Goal: Task Accomplishment & Management: Manage account settings

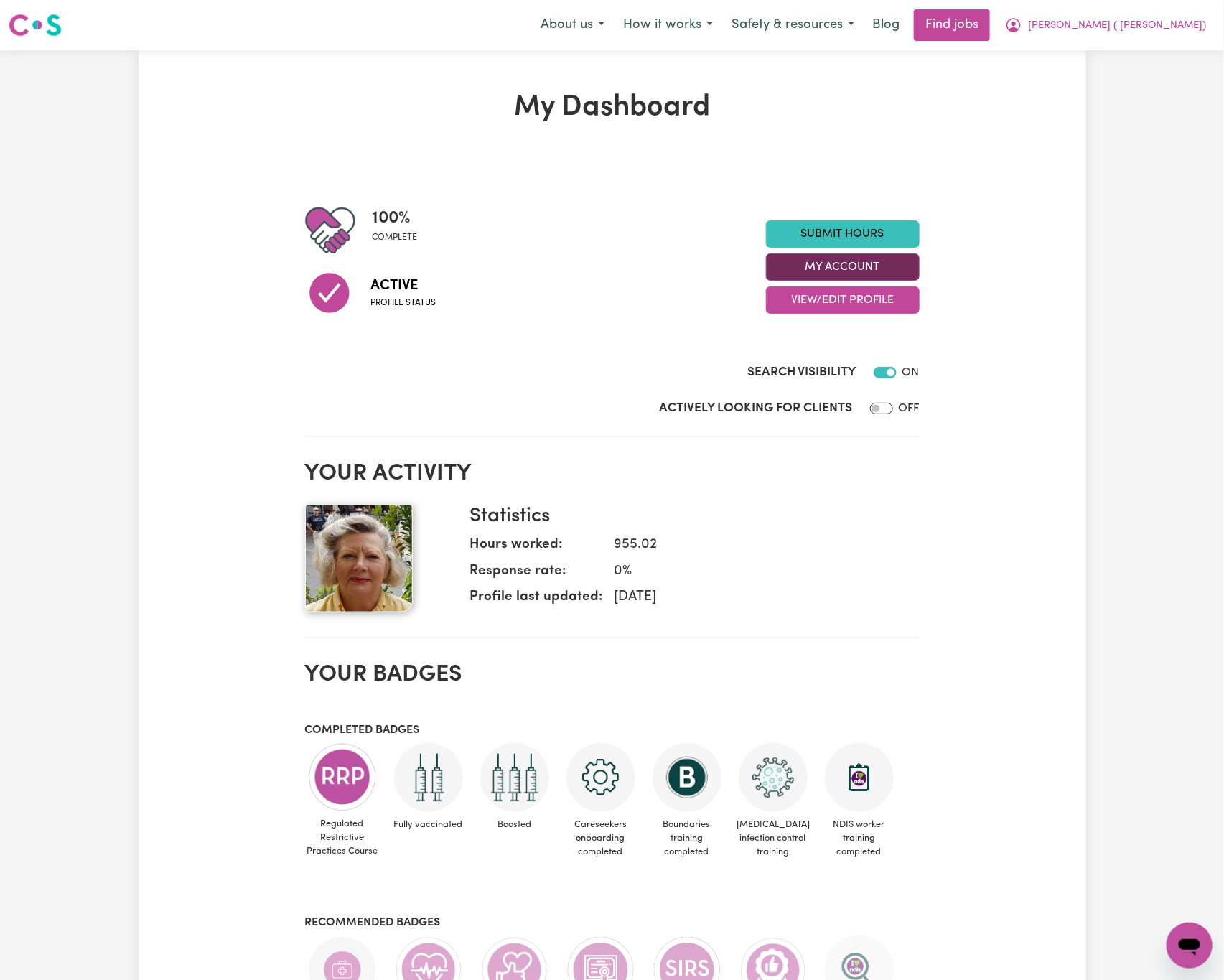
click at [856, 274] on button "My Account" at bounding box center [843, 266] width 154 height 27
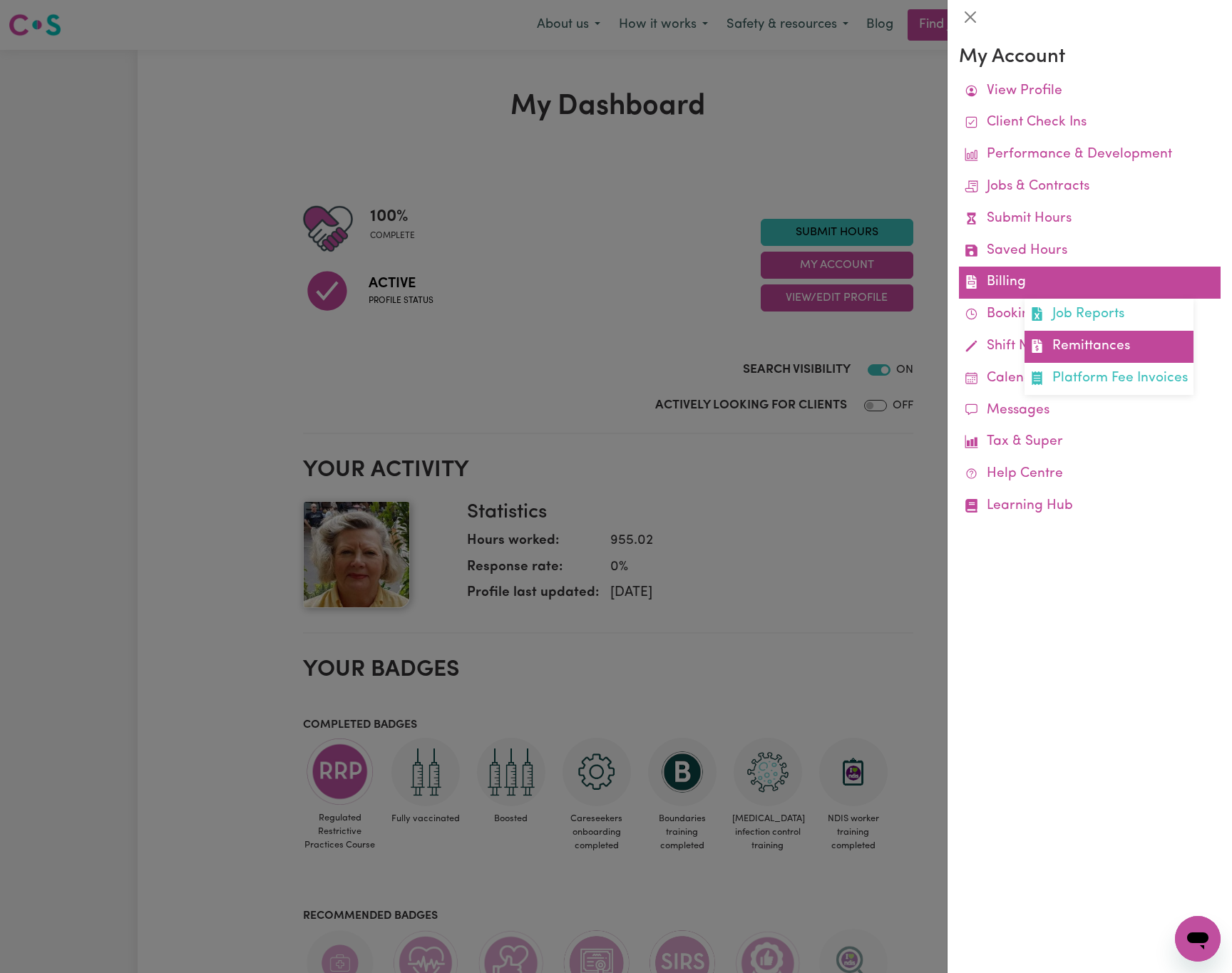
click at [1099, 338] on link "Remittances" at bounding box center [1109, 346] width 169 height 32
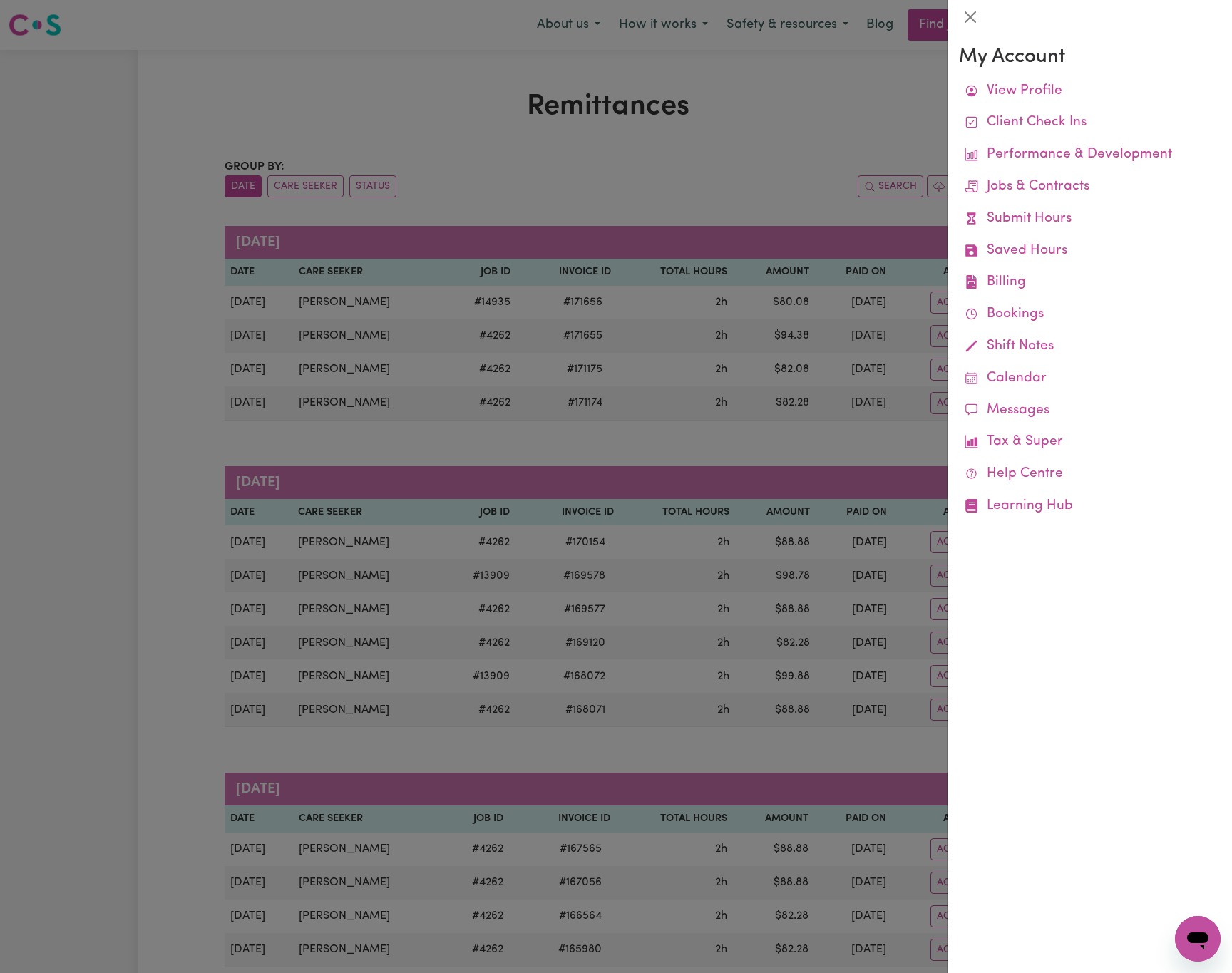
click at [693, 186] on div at bounding box center [616, 486] width 1232 height 973
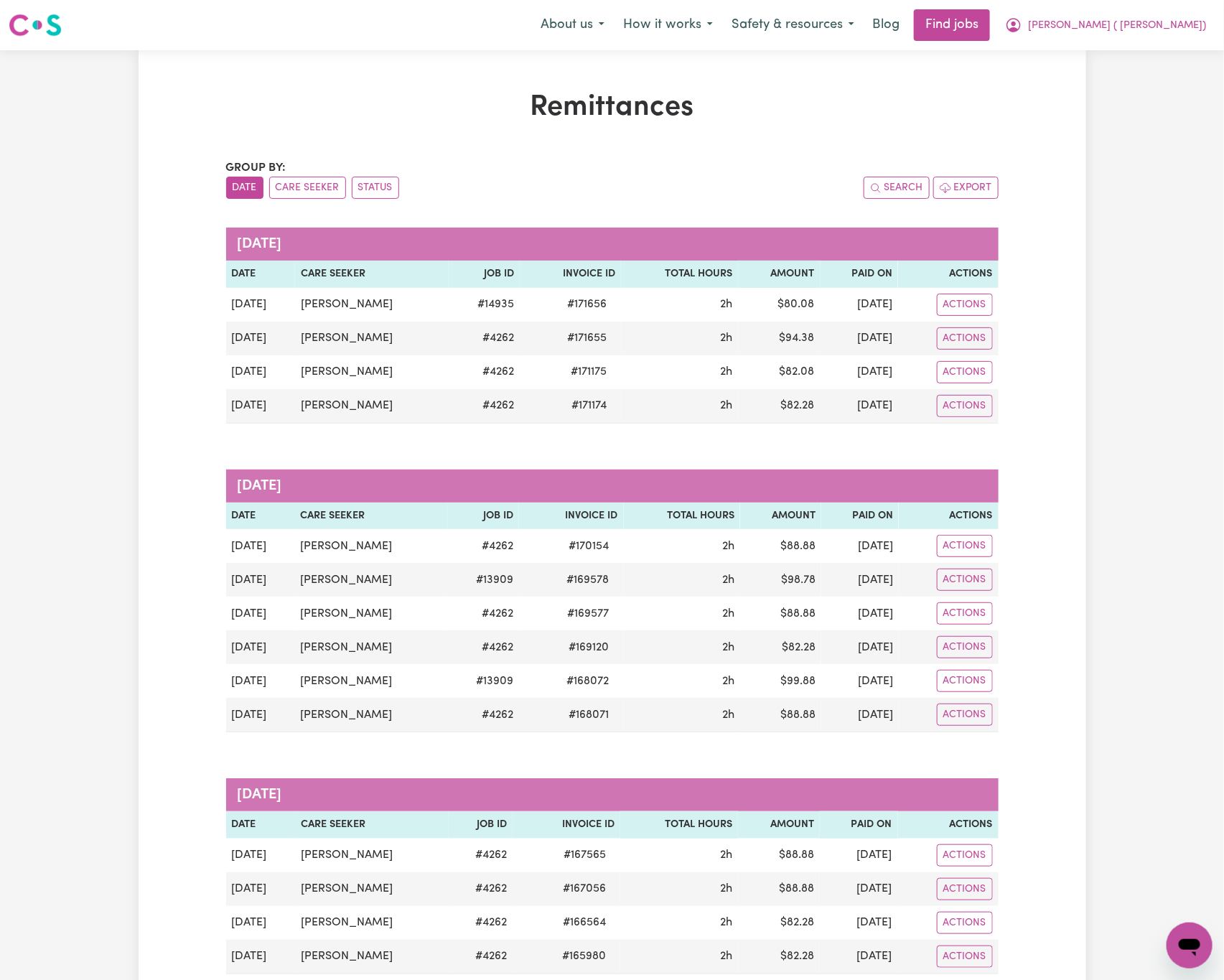
click at [1157, 14] on button "[PERSON_NAME] ( [PERSON_NAME])" at bounding box center [1106, 25] width 220 height 30
click at [1181, 121] on link "Logout" at bounding box center [1158, 109] width 113 height 27
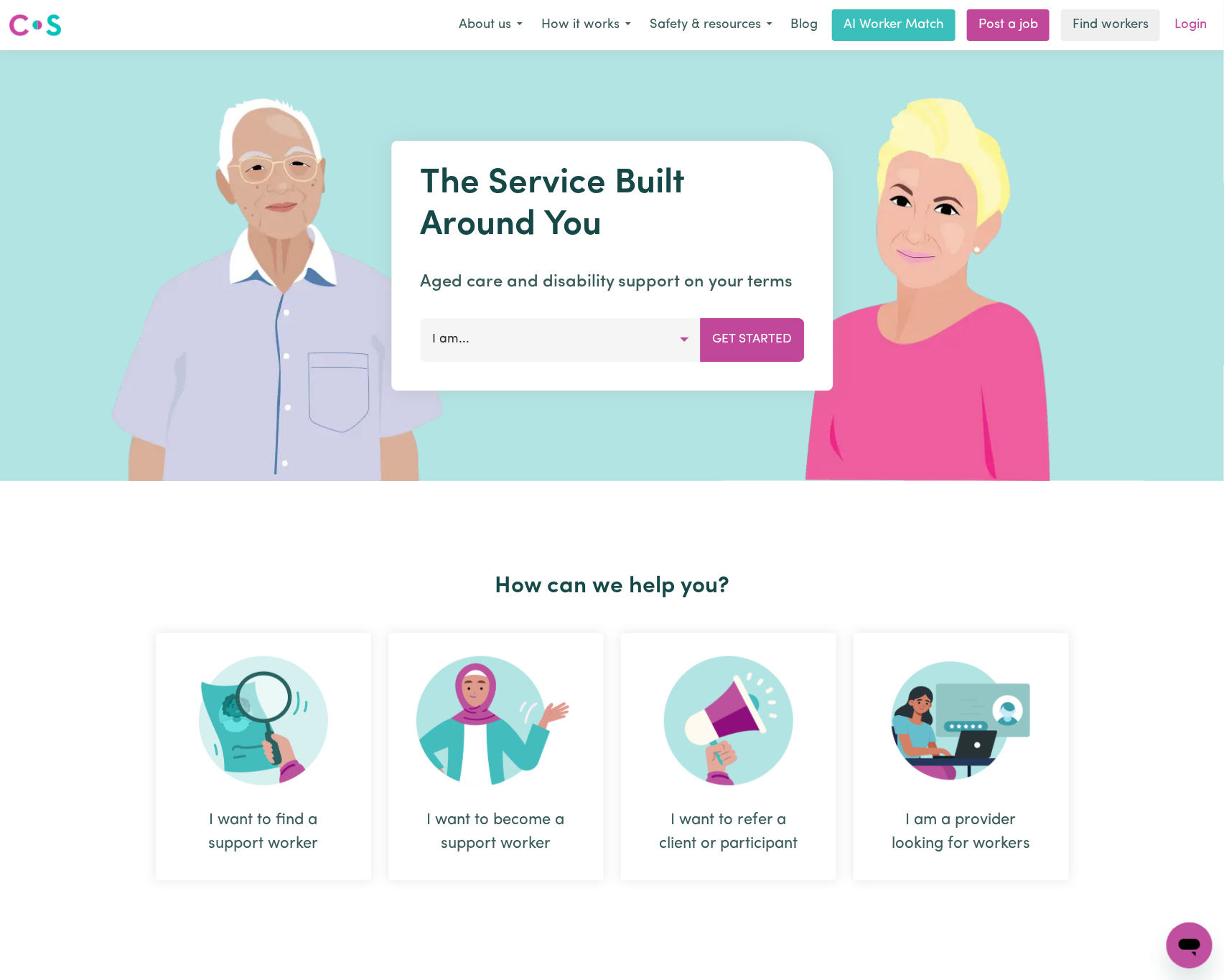
click at [1193, 26] on link "Login" at bounding box center [1191, 25] width 50 height 31
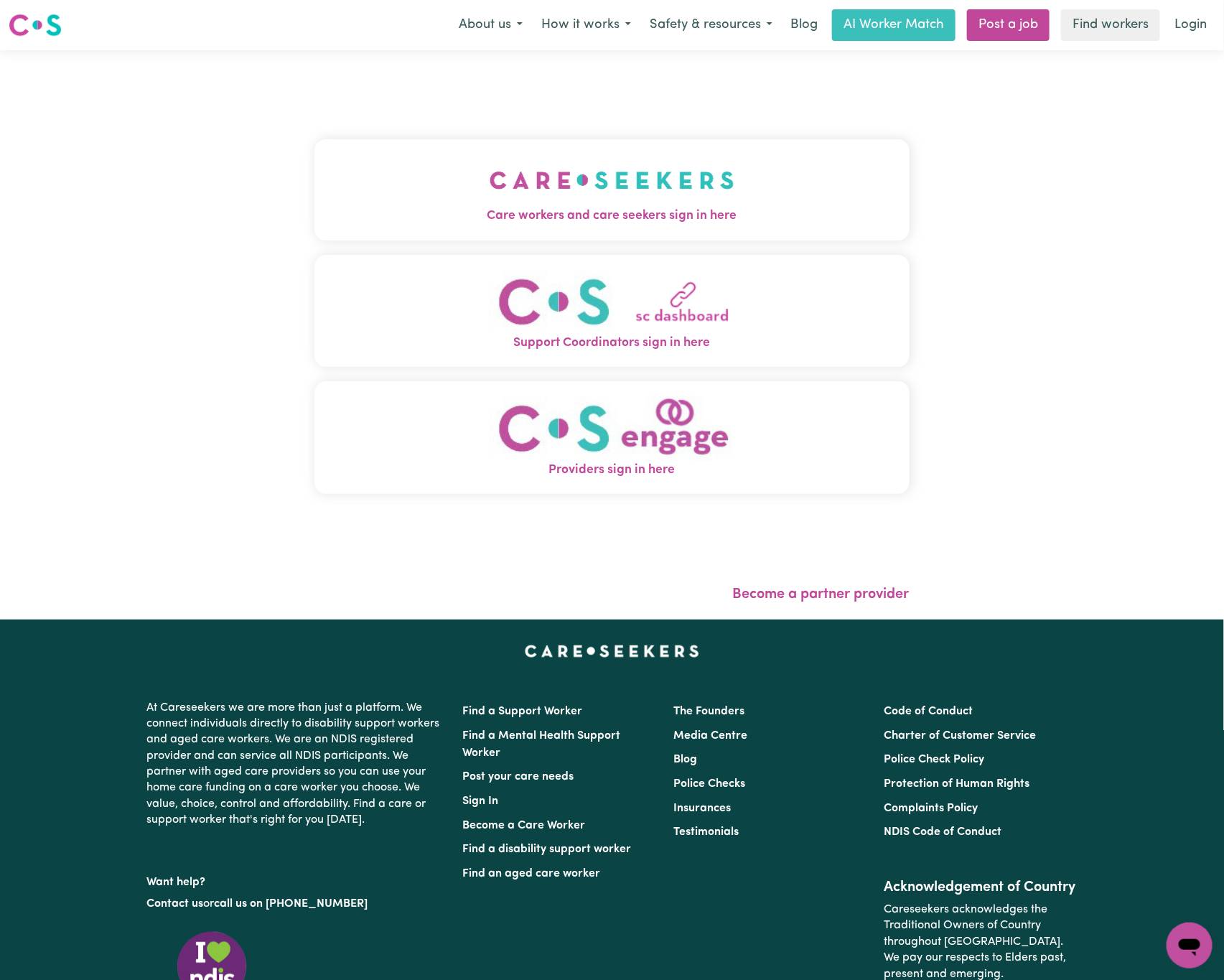
drag, startPoint x: 321, startPoint y: 236, endPoint x: 338, endPoint y: 226, distance: 19.7
click at [326, 237] on button "Care workers and care seekers sign in here" at bounding box center [612, 190] width 596 height 101
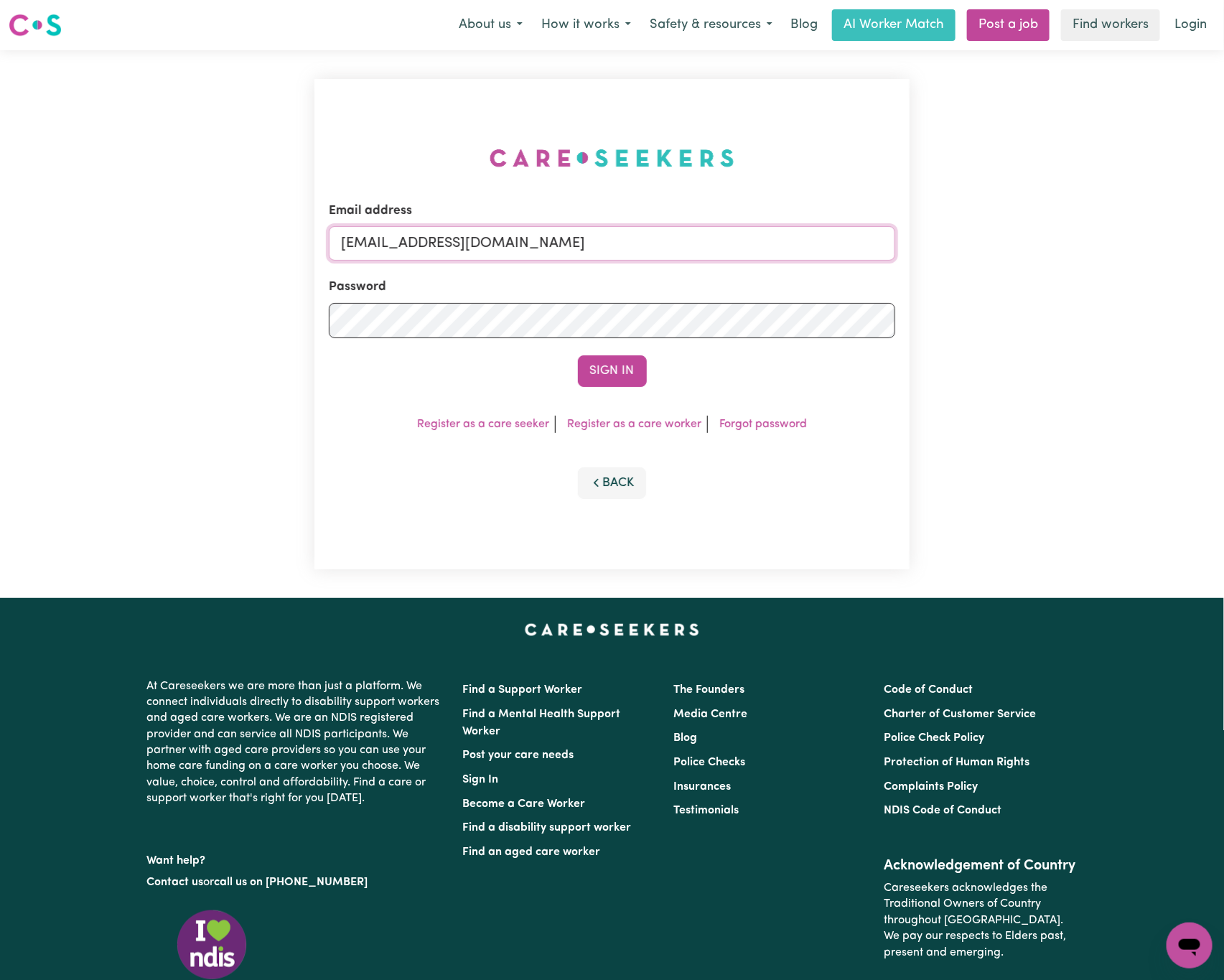
click at [409, 242] on input "[EMAIL_ADDRESS][DOMAIN_NAME]" at bounding box center [612, 243] width 566 height 34
drag, startPoint x: 418, startPoint y: 239, endPoint x: 1263, endPoint y: 247, distance: 845.0
click at [1224, 247] on html "Menu About us How it works Safety & resources Blog AI Worker Match Post a job F…" at bounding box center [612, 584] width 1224 height 1169
paste input "GrahamWhiteKNC"
type input "[EMAIL_ADDRESS][DOMAIN_NAME]"
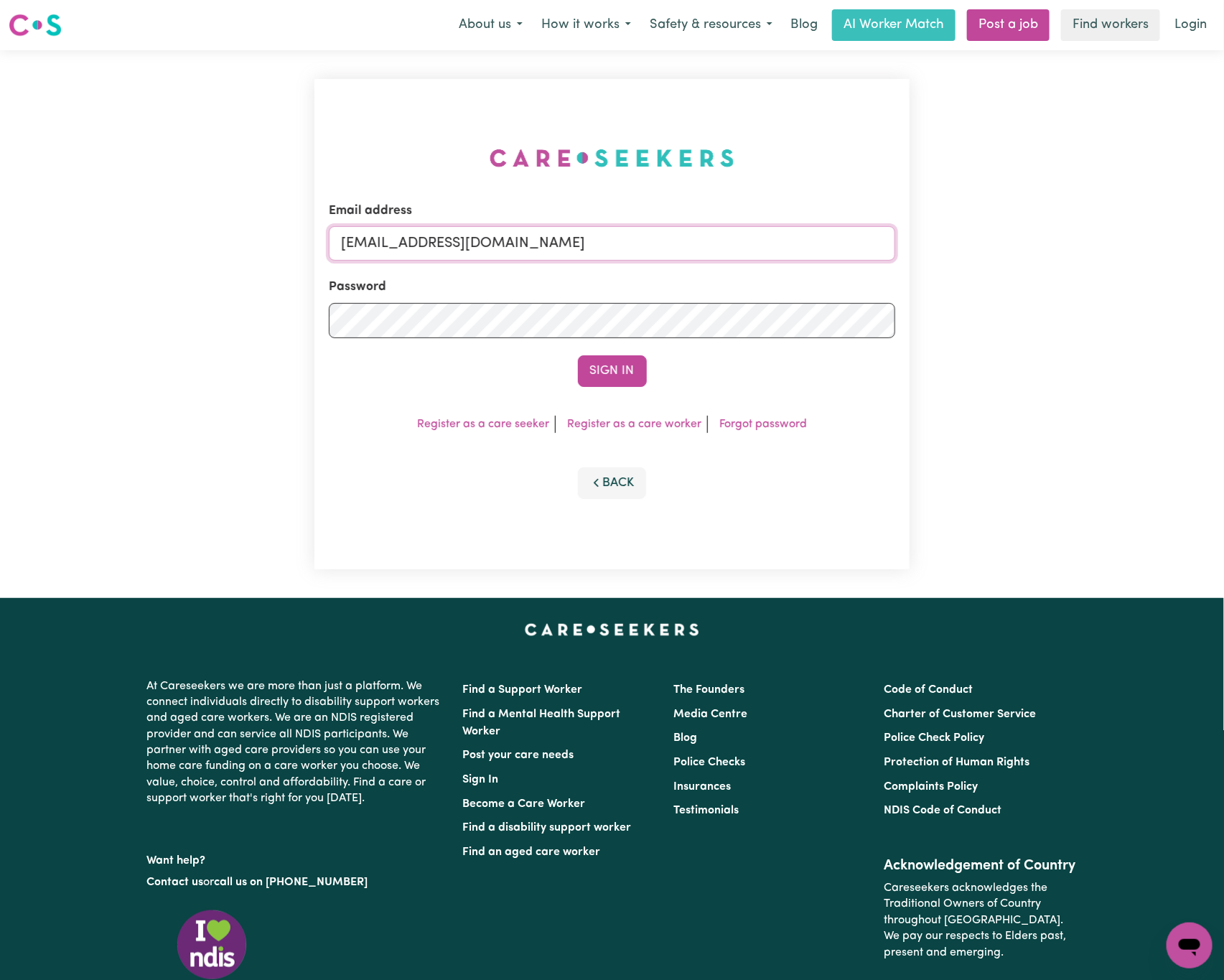
click at [578, 355] on button "Sign In" at bounding box center [612, 371] width 69 height 31
